Goal: Register for event/course

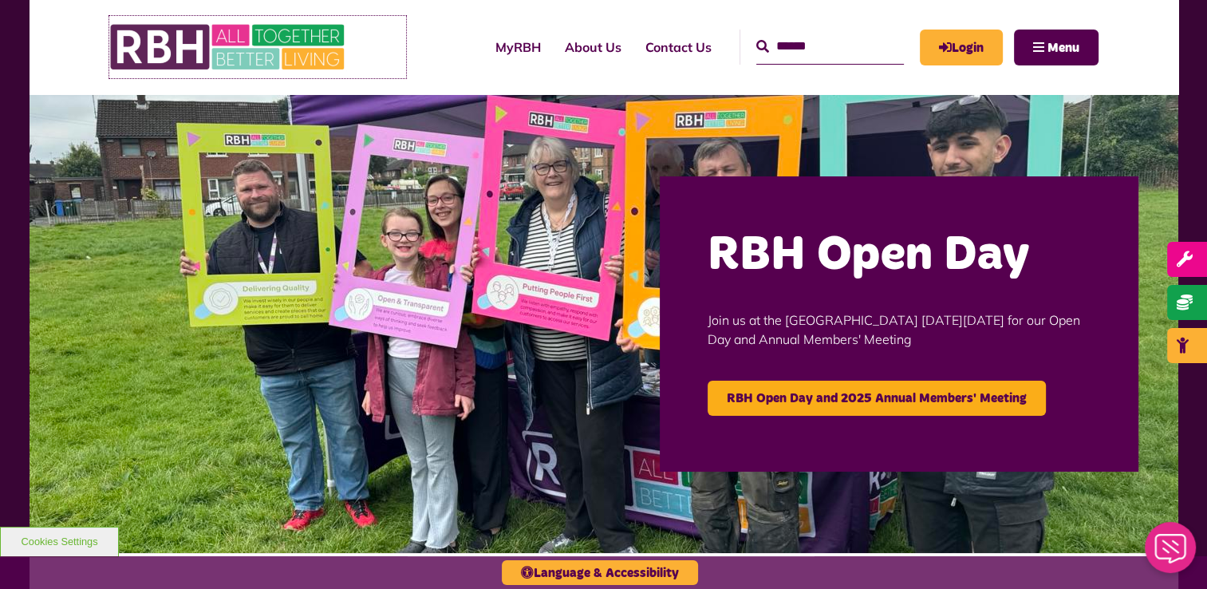
click at [244, 47] on img at bounding box center [228, 47] width 239 height 62
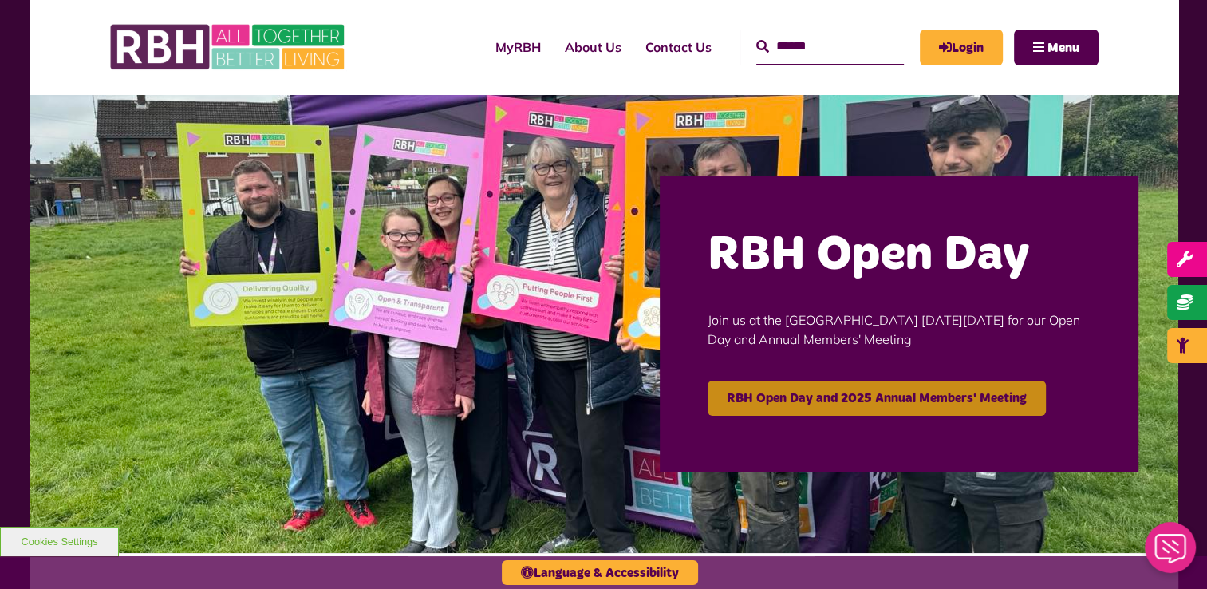
click at [795, 402] on link "RBH Open Day and 2025 Annual Members' Meeting" at bounding box center [877, 398] width 338 height 35
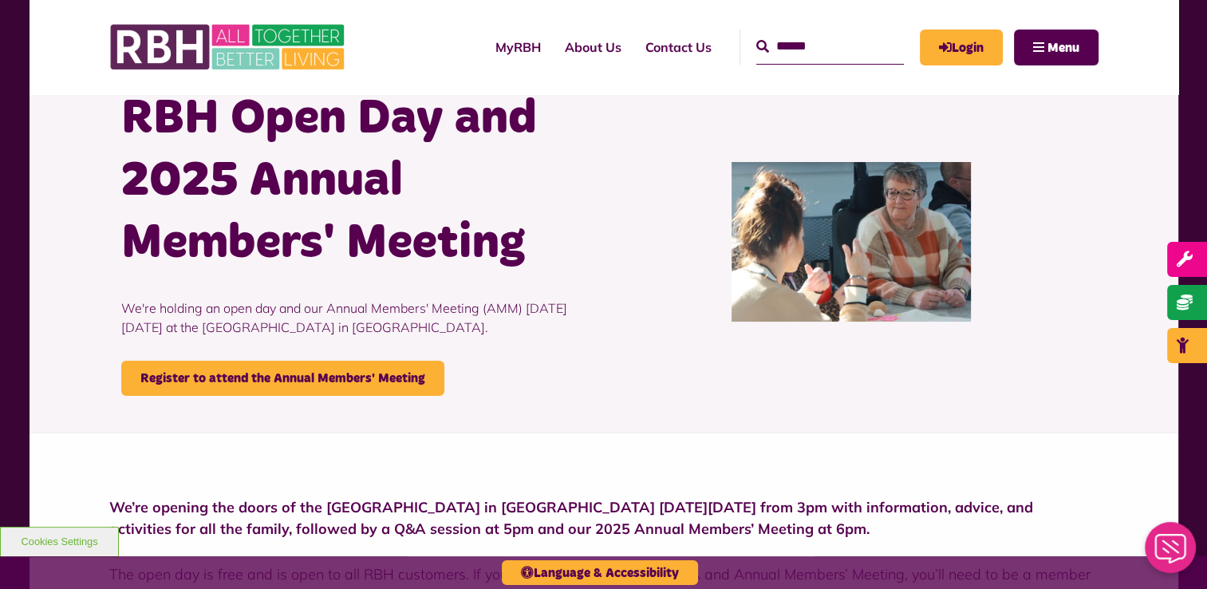
scroll to position [61, 0]
